Goal: Find contact information: Find contact information

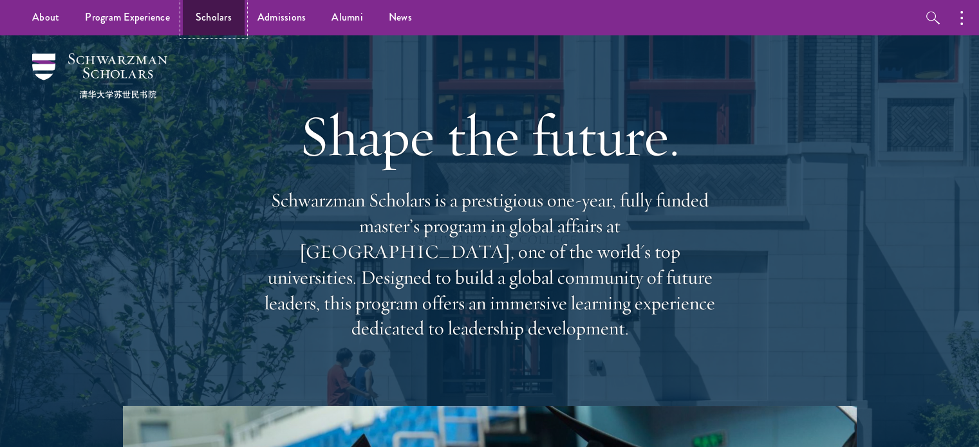
click at [221, 17] on link "Scholars" at bounding box center [214, 17] width 62 height 35
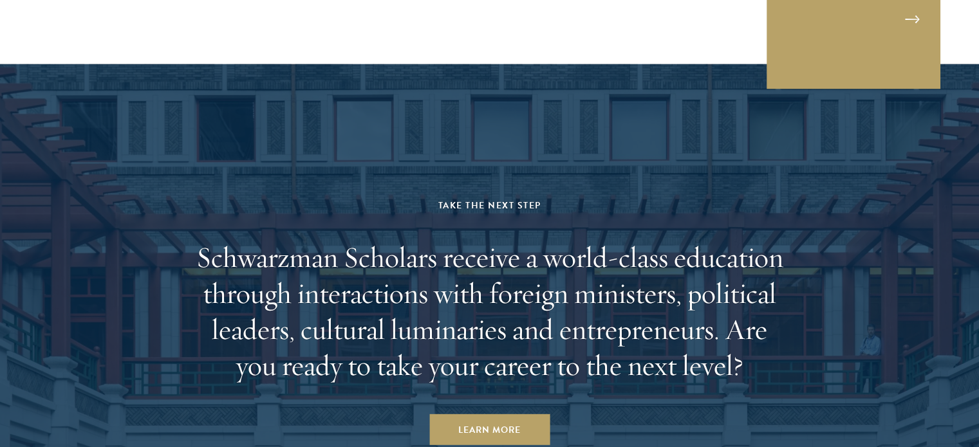
scroll to position [3474, 0]
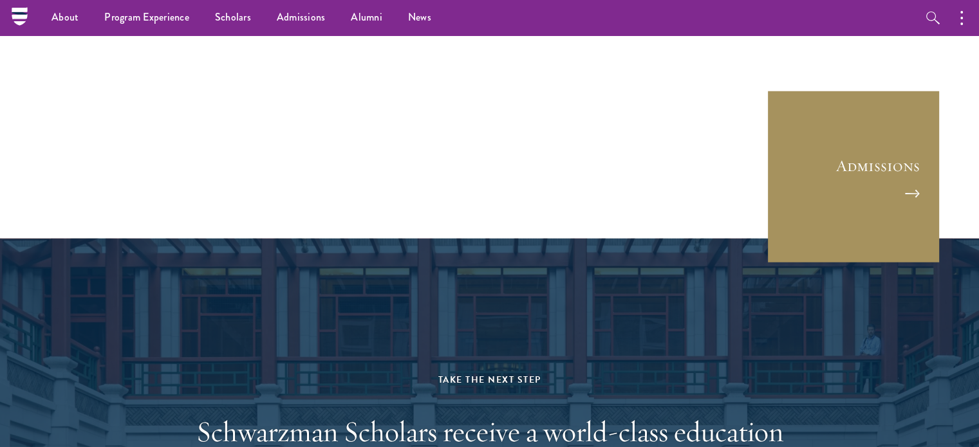
click at [864, 167] on link "Admissions" at bounding box center [853, 177] width 174 height 174
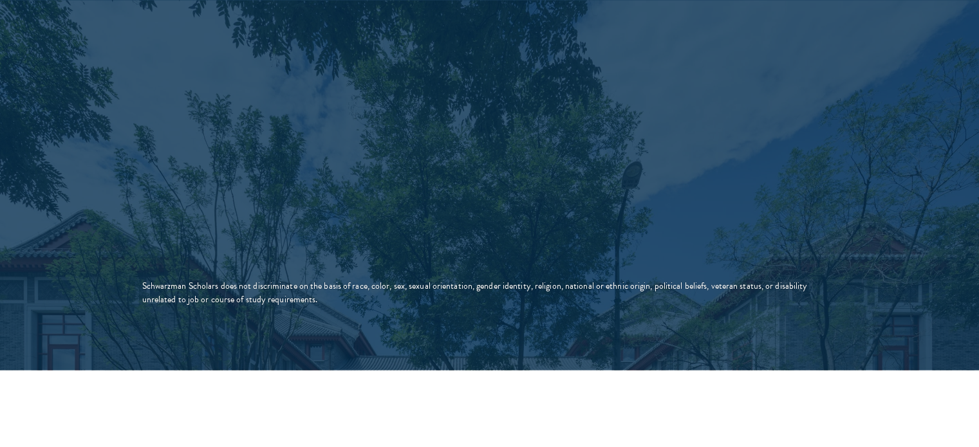
scroll to position [2509, 0]
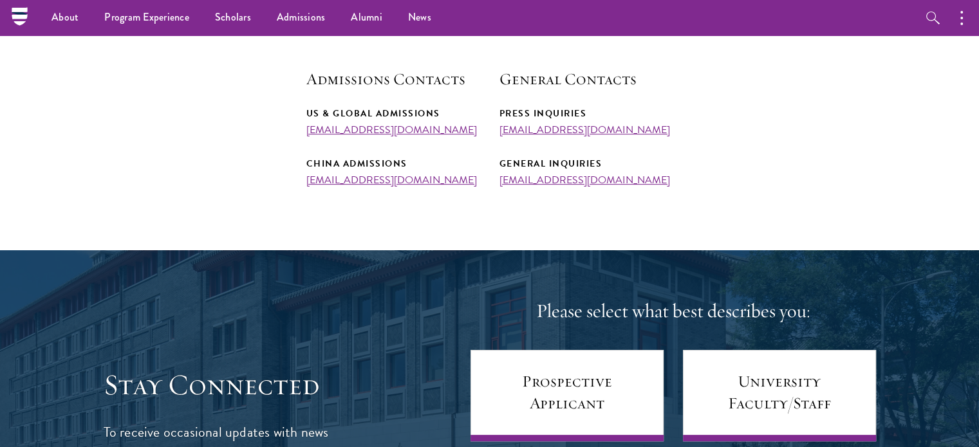
scroll to position [450, 0]
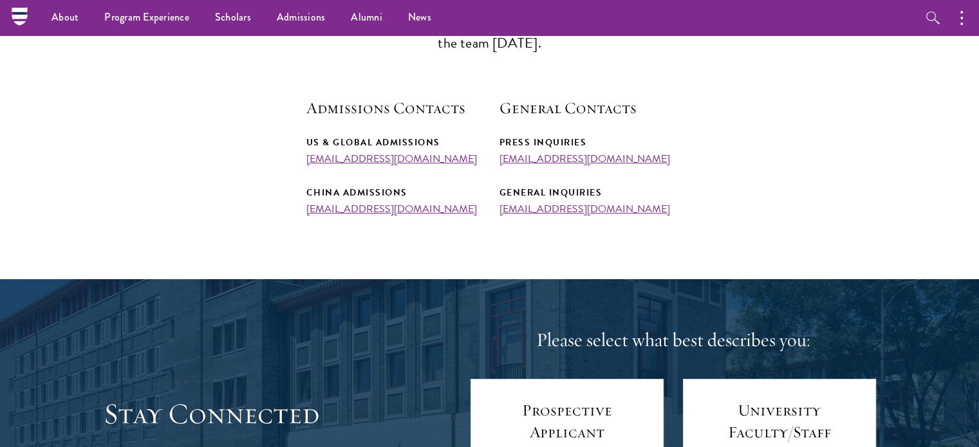
drag, startPoint x: 471, startPoint y: 162, endPoint x: 302, endPoint y: 159, distance: 168.6
click at [302, 159] on section "Admissions Team The Schwarzman Scholars admissions team has representatives all…" at bounding box center [489, 73] width 979 height 284
copy link "admissions@schwarzmanscholars.org"
drag, startPoint x: 632, startPoint y: 209, endPoint x: 497, endPoint y: 209, distance: 134.5
click at [497, 209] on div "Admissions Contacts US & Global Admissions admissions@schwarzmanscholars.org Ch…" at bounding box center [489, 156] width 367 height 118
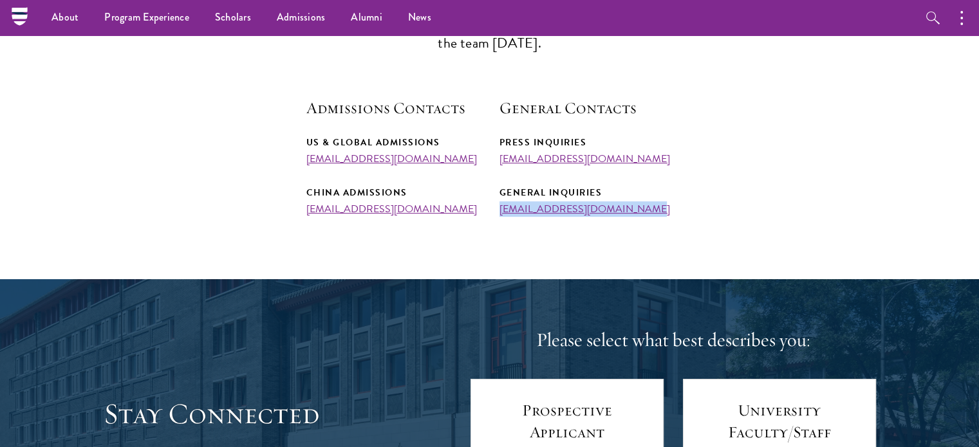
copy link "info@schwarzmanscholars.org"
